Goal: Task Accomplishment & Management: Manage account settings

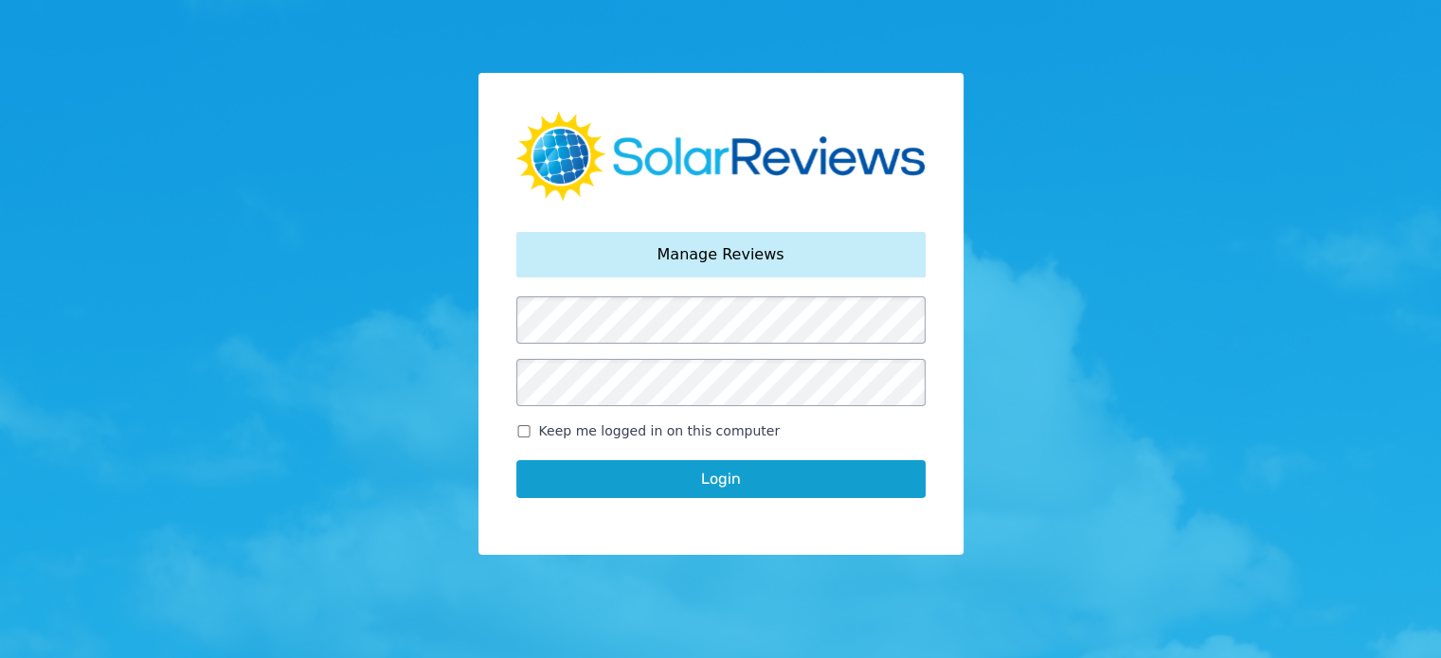
click at [520, 435] on input "Keep me logged in on this computer" at bounding box center [523, 431] width 15 height 12
checkbox input "true"
click at [637, 484] on button "Login" at bounding box center [720, 479] width 409 height 38
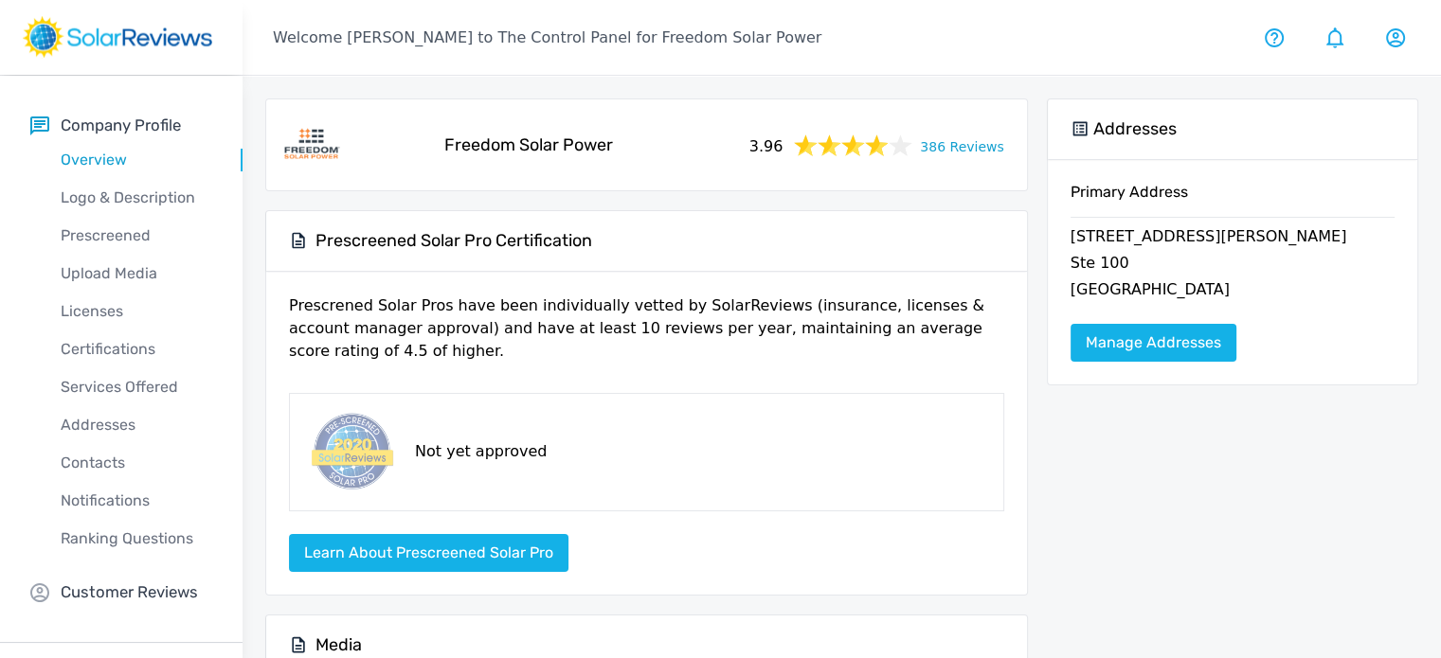
click at [964, 147] on link "386 Reviews" at bounding box center [961, 146] width 83 height 24
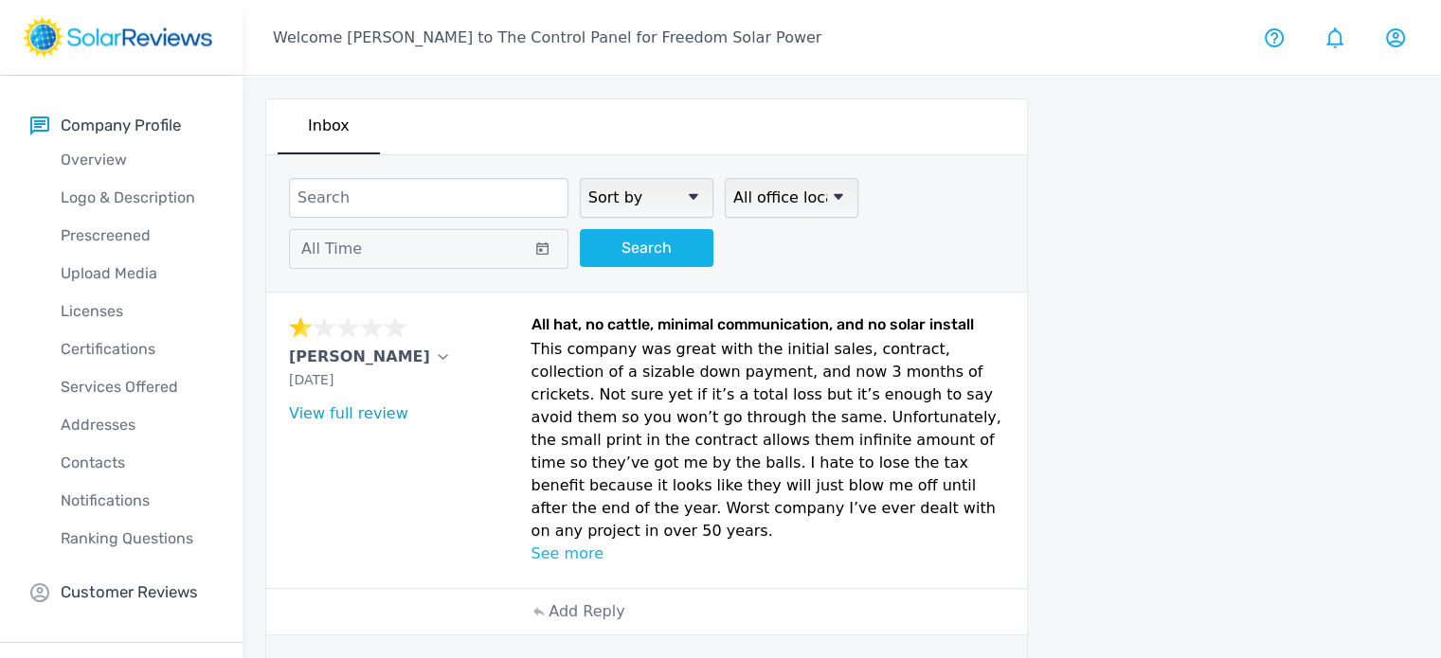
click at [575, 543] on p "See more" at bounding box center [767, 554] width 473 height 23
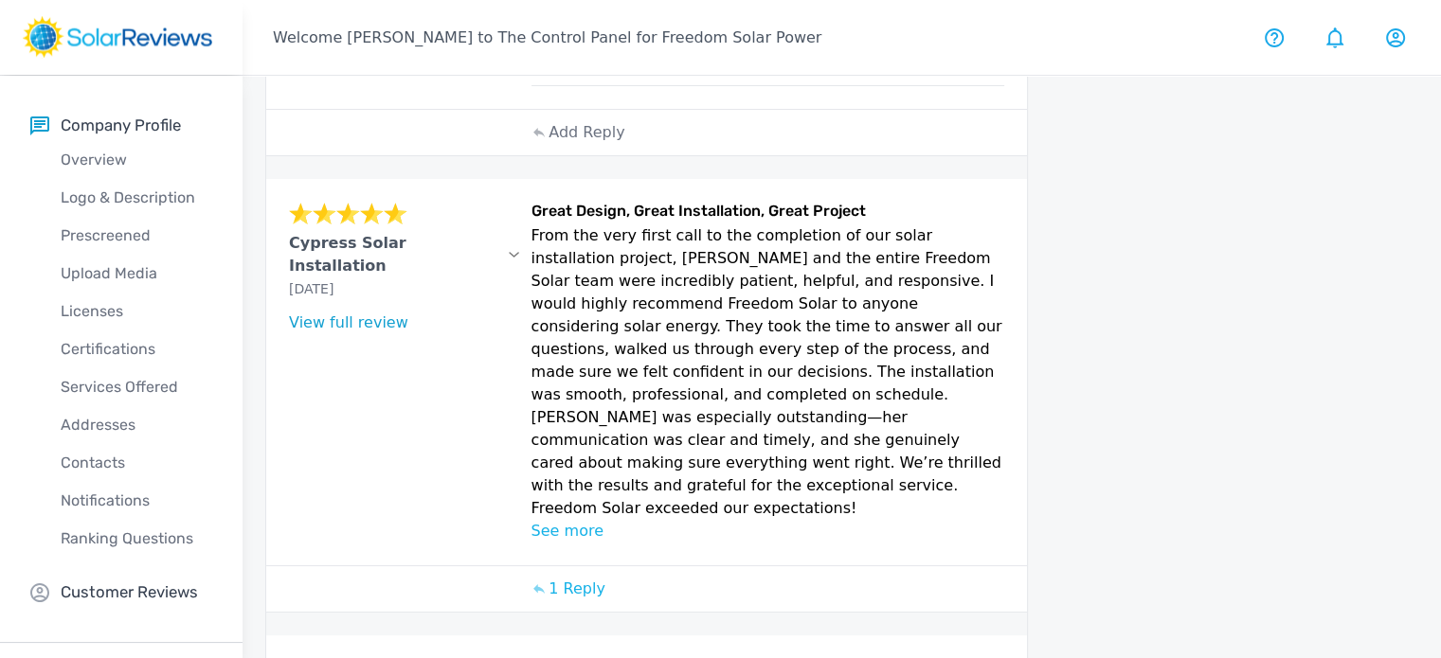
scroll to position [852, 0]
